Goal: Task Accomplishment & Management: Use online tool/utility

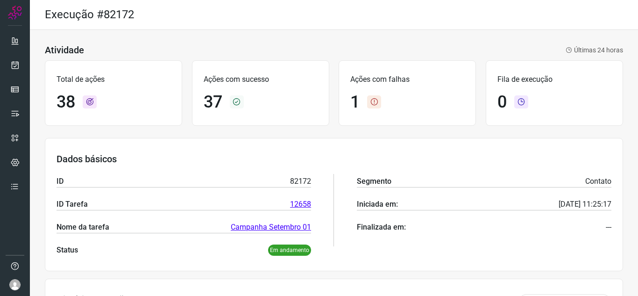
click at [588, 56] on div "Total de ações 38 Ações com sucesso 37 Ações com falhas 1 Fila de execução 0" at bounding box center [334, 93] width 578 height 75
click at [14, 67] on icon at bounding box center [15, 64] width 10 height 9
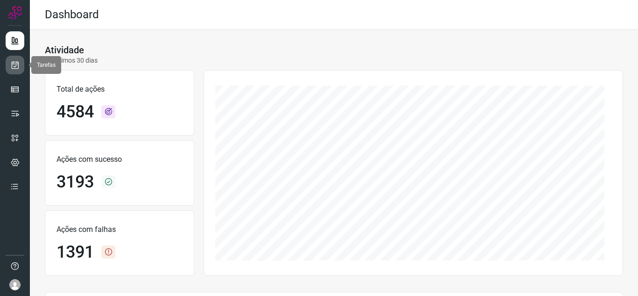
click at [14, 66] on icon at bounding box center [15, 64] width 10 height 9
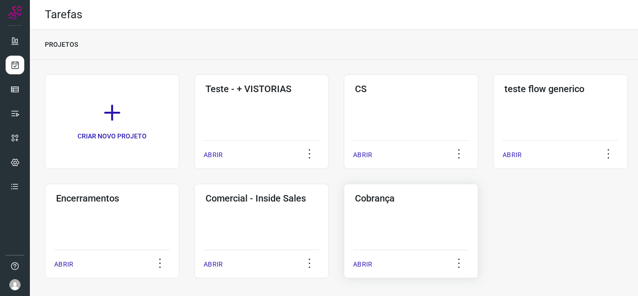
click at [422, 223] on div "Cobrança ABRIR" at bounding box center [411, 231] width 134 height 94
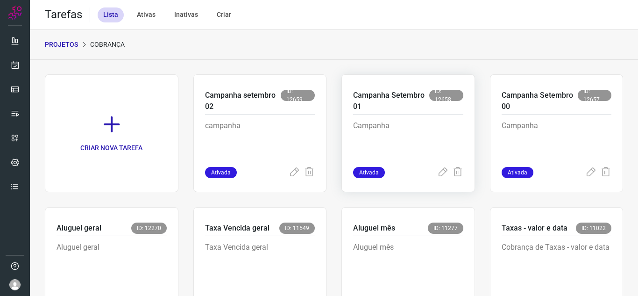
click at [407, 126] on p "Campanha" at bounding box center [408, 143] width 110 height 47
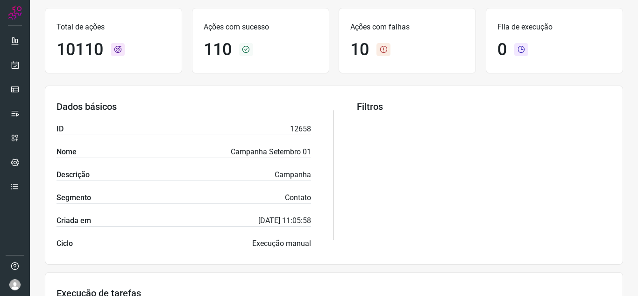
scroll to position [2, 0]
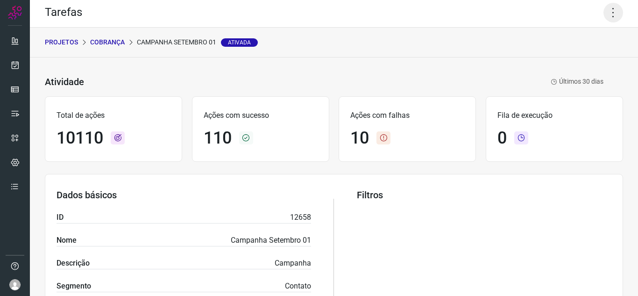
click at [608, 11] on icon at bounding box center [613, 13] width 20 height 20
click at [551, 57] on li "Executar" at bounding box center [572, 58] width 85 height 15
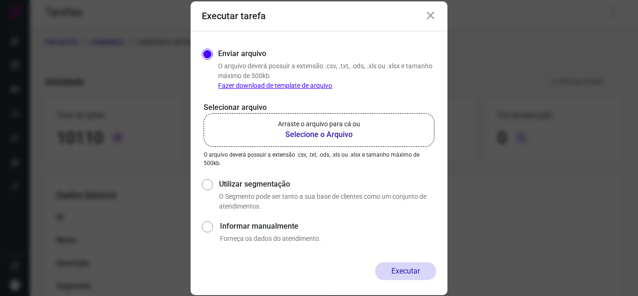
click at [310, 125] on p "Arraste o arquivo para cá ou" at bounding box center [319, 124] width 82 height 10
click at [0, 0] on input "Arraste o arquivo para cá ou Selecione o Arquivo" at bounding box center [0, 0] width 0 height 0
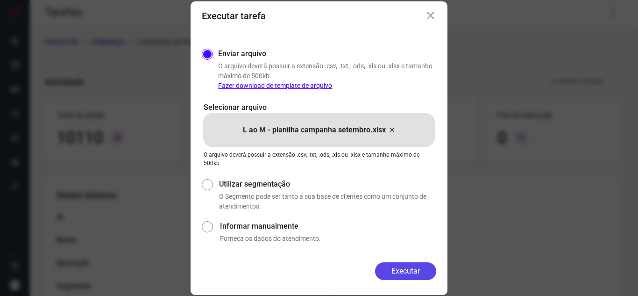
click at [402, 269] on button "Executar" at bounding box center [405, 271] width 61 height 18
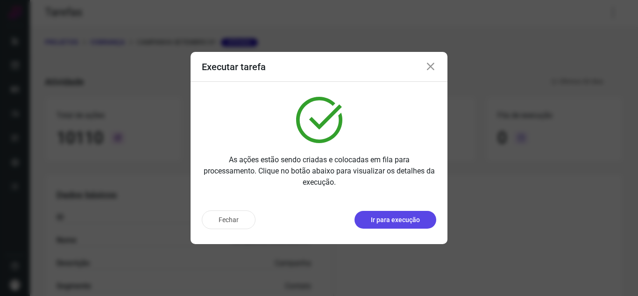
click at [398, 219] on p "Ir para execução" at bounding box center [395, 220] width 49 height 10
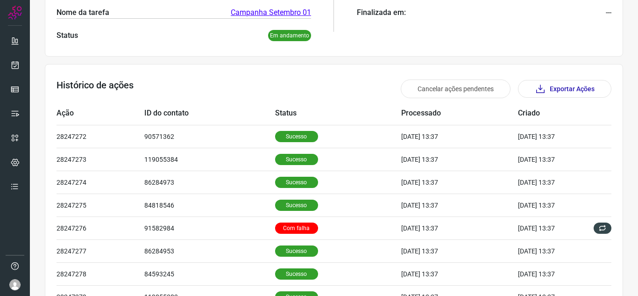
scroll to position [319, 0]
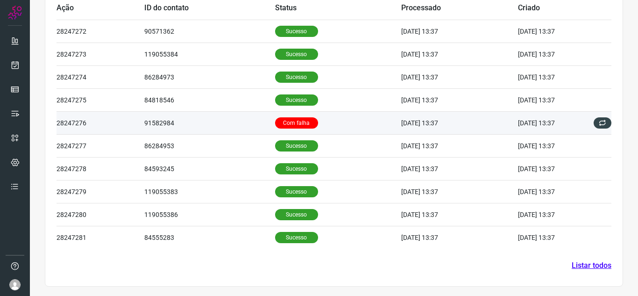
click at [188, 123] on td "91582984" at bounding box center [209, 122] width 130 height 23
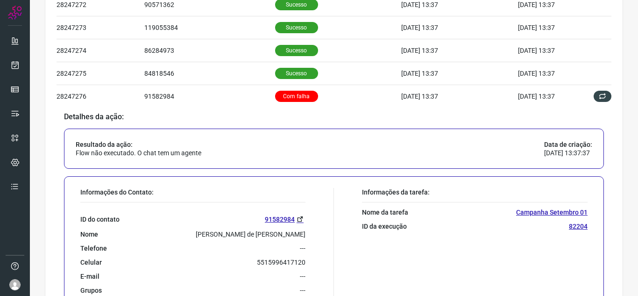
scroll to position [179, 0]
